Goal: Task Accomplishment & Management: Manage account settings

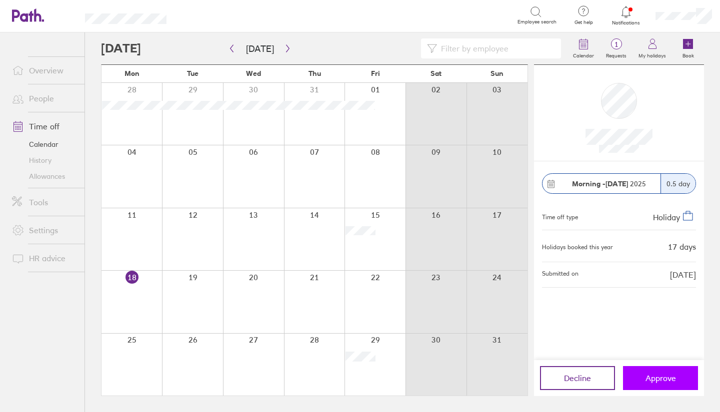
click at [650, 380] on span "Approve" at bounding box center [660, 378] width 30 height 9
